Goal: Task Accomplishment & Management: Use online tool/utility

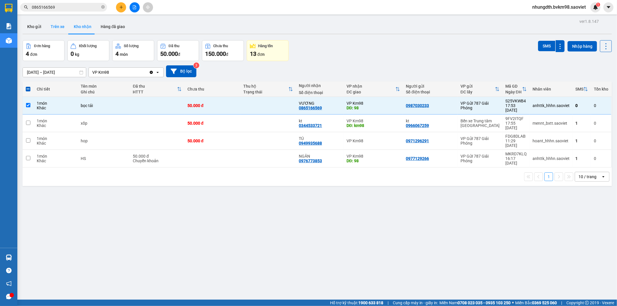
click at [60, 27] on button "Trên xe" at bounding box center [57, 27] width 23 height 14
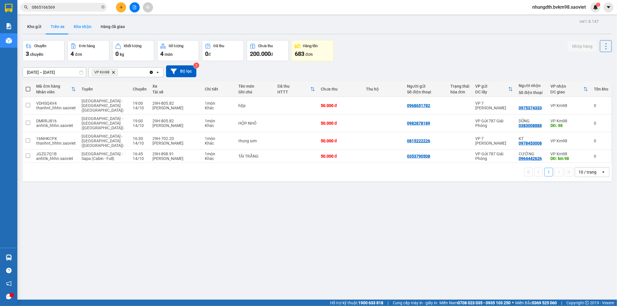
click at [81, 27] on button "Kho nhận" at bounding box center [82, 27] width 27 height 14
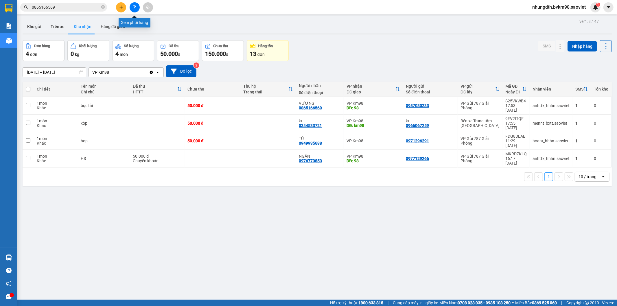
click at [134, 9] on icon "file-add" at bounding box center [135, 7] width 4 height 4
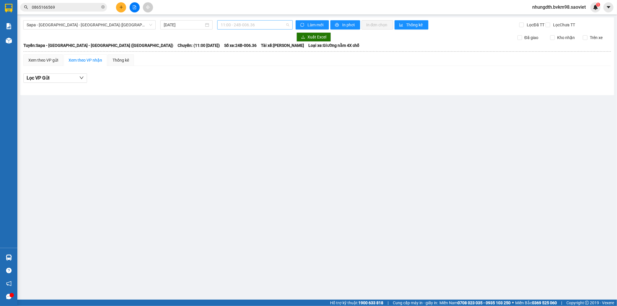
click at [288, 25] on span "11:00 - 24B-006.36" at bounding box center [255, 25] width 68 height 9
click at [207, 25] on div "[DATE]" at bounding box center [186, 25] width 45 height 6
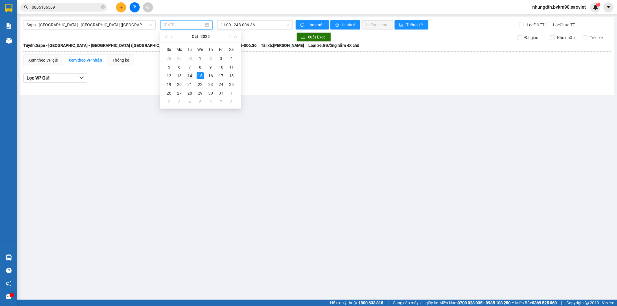
click at [191, 76] on div "14" at bounding box center [189, 75] width 7 height 7
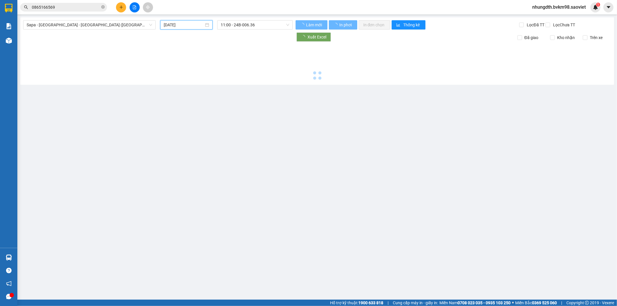
type input "[DATE]"
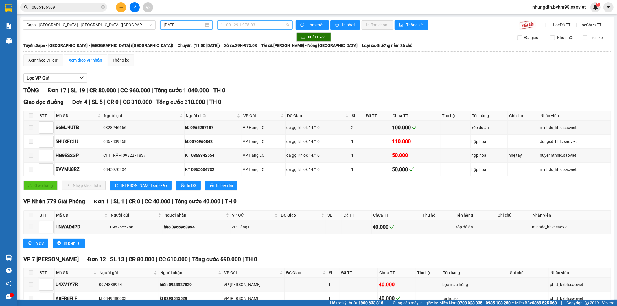
click at [285, 24] on span "11:00 - 29H-975.03" at bounding box center [255, 25] width 68 height 9
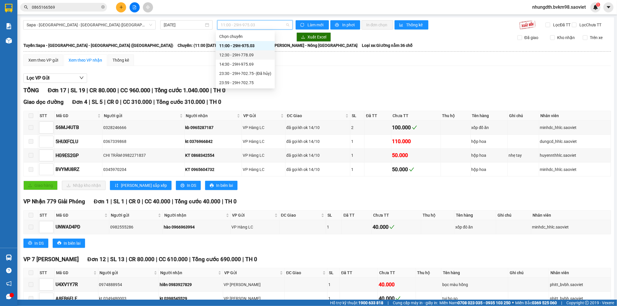
click at [248, 55] on div "12:30 - 29H-778.09" at bounding box center [245, 55] width 52 height 6
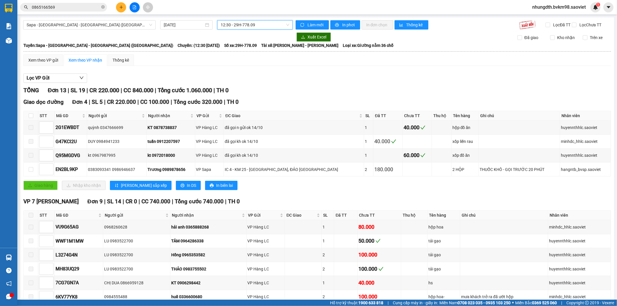
click at [287, 25] on span "12:30 - 29H-778.09" at bounding box center [255, 25] width 68 height 9
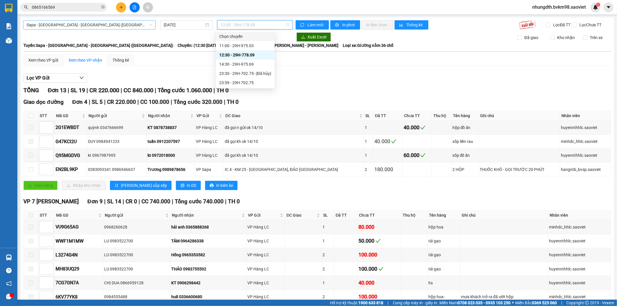
click at [147, 24] on span "Sapa - [GEOGRAPHIC_DATA] - [GEOGRAPHIC_DATA] ([GEOGRAPHIC_DATA])" at bounding box center [90, 25] width 126 height 9
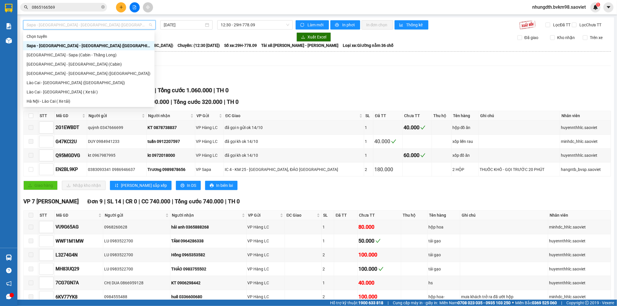
click at [73, 44] on div "Sapa - [GEOGRAPHIC_DATA] - [GEOGRAPHIC_DATA] ([GEOGRAPHIC_DATA])" at bounding box center [89, 46] width 124 height 6
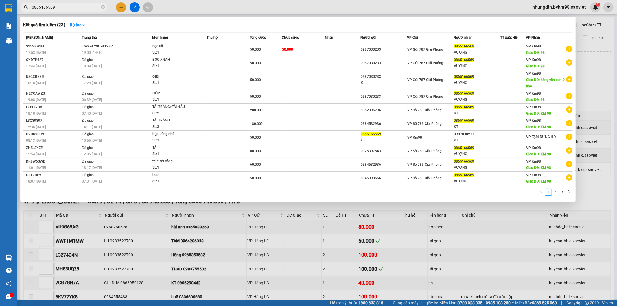
drag, startPoint x: 61, startPoint y: 8, endPoint x: 21, endPoint y: 8, distance: 39.6
click at [21, 8] on span "0865166569" at bounding box center [63, 7] width 87 height 9
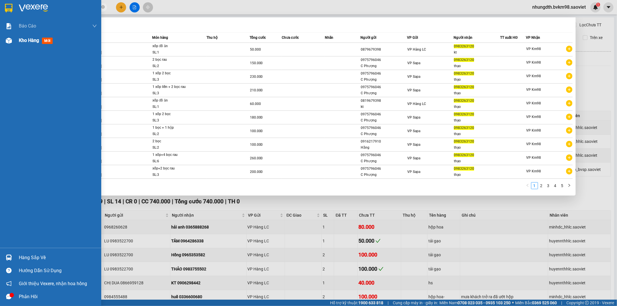
type input "0983263120"
click at [22, 40] on span "Kho hàng" at bounding box center [29, 40] width 20 height 5
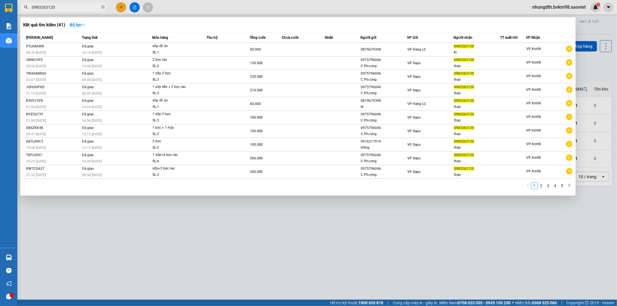
click at [134, 6] on div at bounding box center [308, 153] width 617 height 306
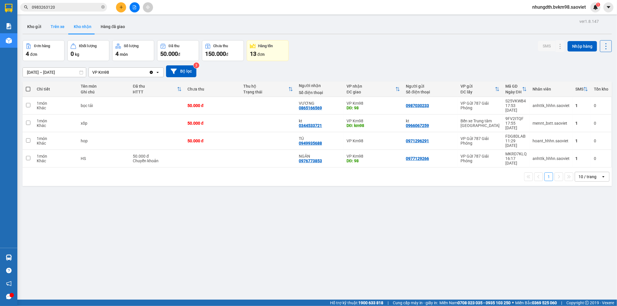
click at [58, 25] on button "Trên xe" at bounding box center [57, 27] width 23 height 14
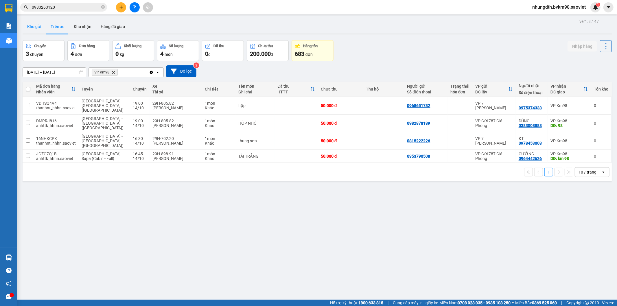
click at [36, 27] on button "Kho gửi" at bounding box center [34, 27] width 23 height 14
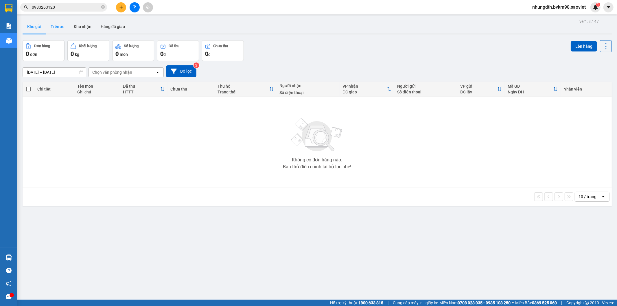
click at [53, 26] on button "Trên xe" at bounding box center [57, 27] width 23 height 14
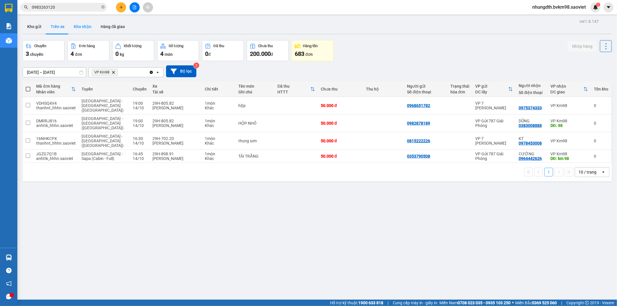
drag, startPoint x: 79, startPoint y: 26, endPoint x: 83, endPoint y: 27, distance: 4.1
click at [80, 26] on button "Kho nhận" at bounding box center [82, 27] width 27 height 14
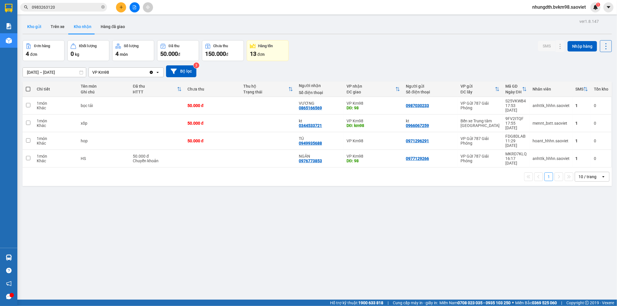
click at [34, 27] on button "Kho gửi" at bounding box center [34, 27] width 23 height 14
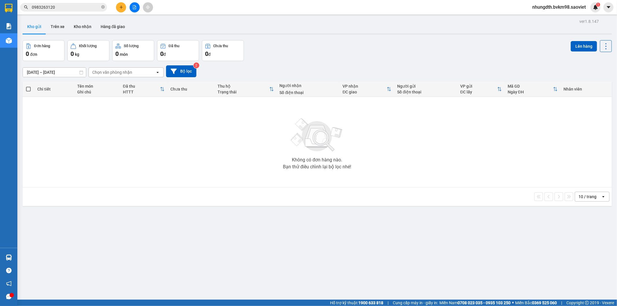
click at [157, 71] on icon "open" at bounding box center [157, 72] width 5 height 5
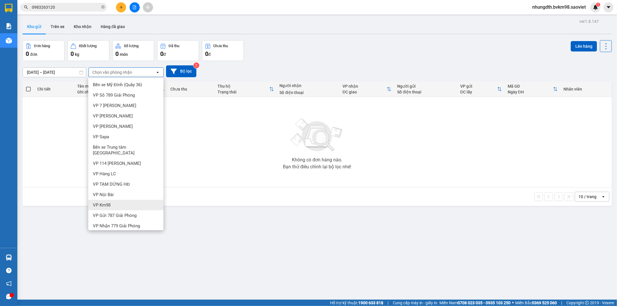
click at [121, 200] on div "VP Km98" at bounding box center [125, 205] width 75 height 10
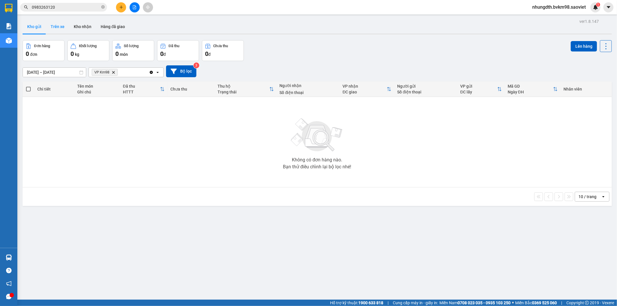
click at [59, 26] on button "Trên xe" at bounding box center [57, 27] width 23 height 14
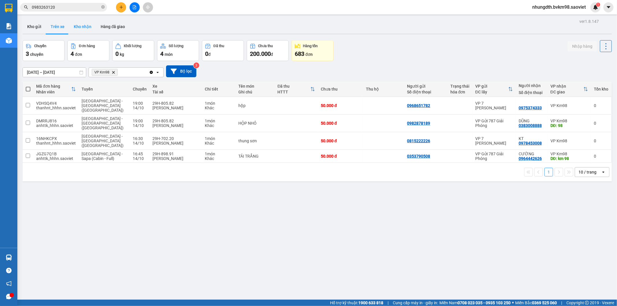
click at [82, 25] on button "Kho nhận" at bounding box center [82, 27] width 27 height 14
